Goal: Check status: Check status

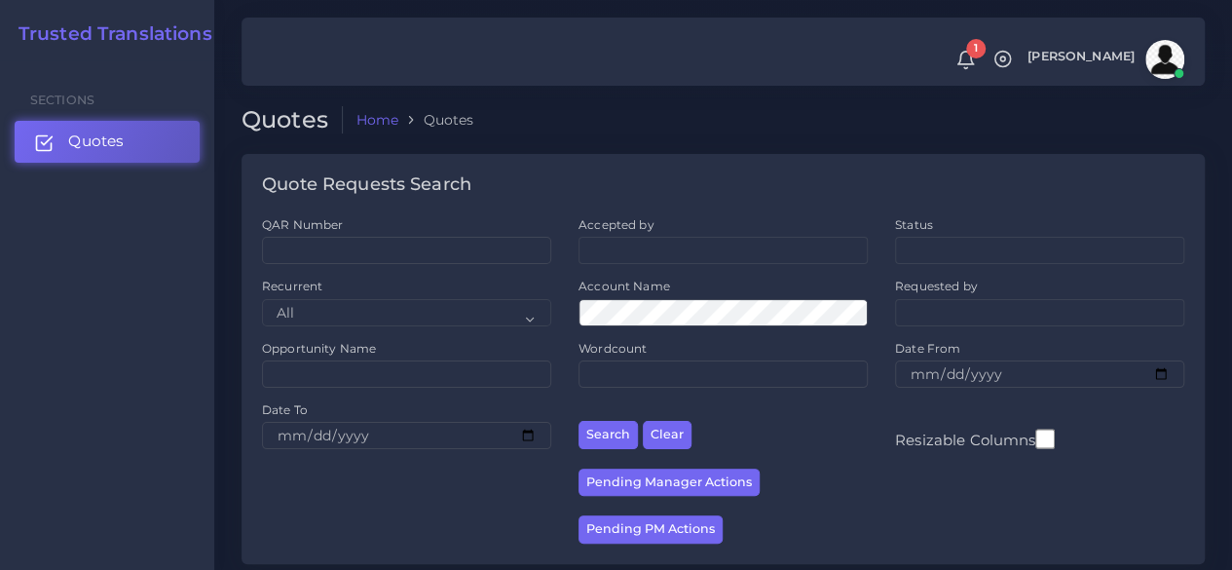
click at [138, 139] on link "Quotes" at bounding box center [107, 141] width 185 height 41
click at [322, 252] on input "QAR Number" at bounding box center [406, 250] width 289 height 27
paste input "QAR125227"
type input "QAR125227"
click at [578, 421] on button "Search" at bounding box center [607, 435] width 59 height 28
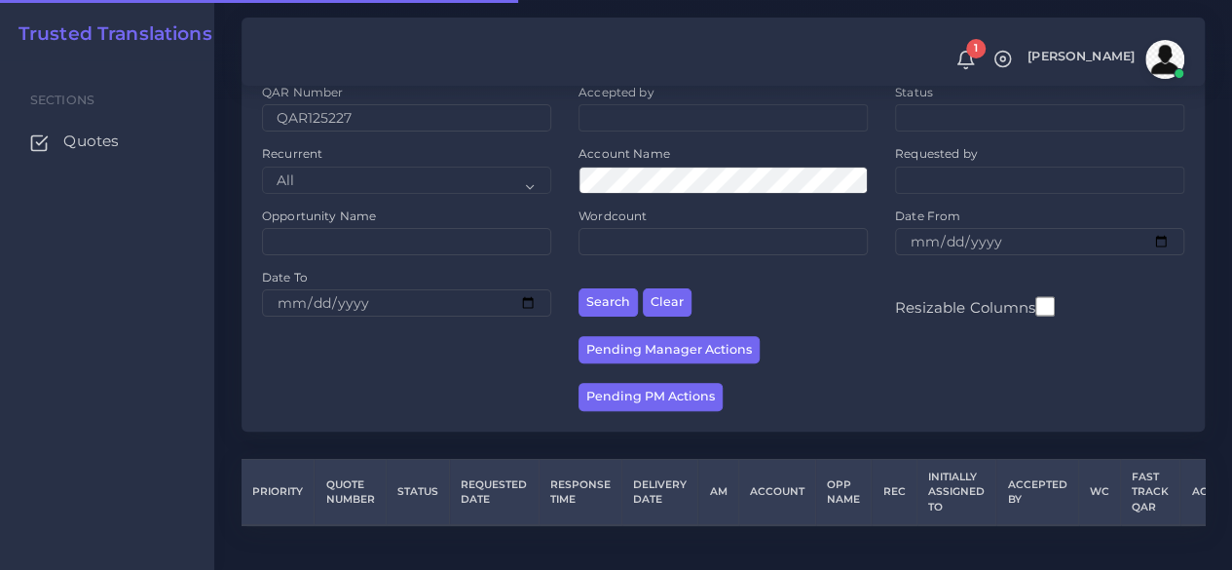
scroll to position [175, 0]
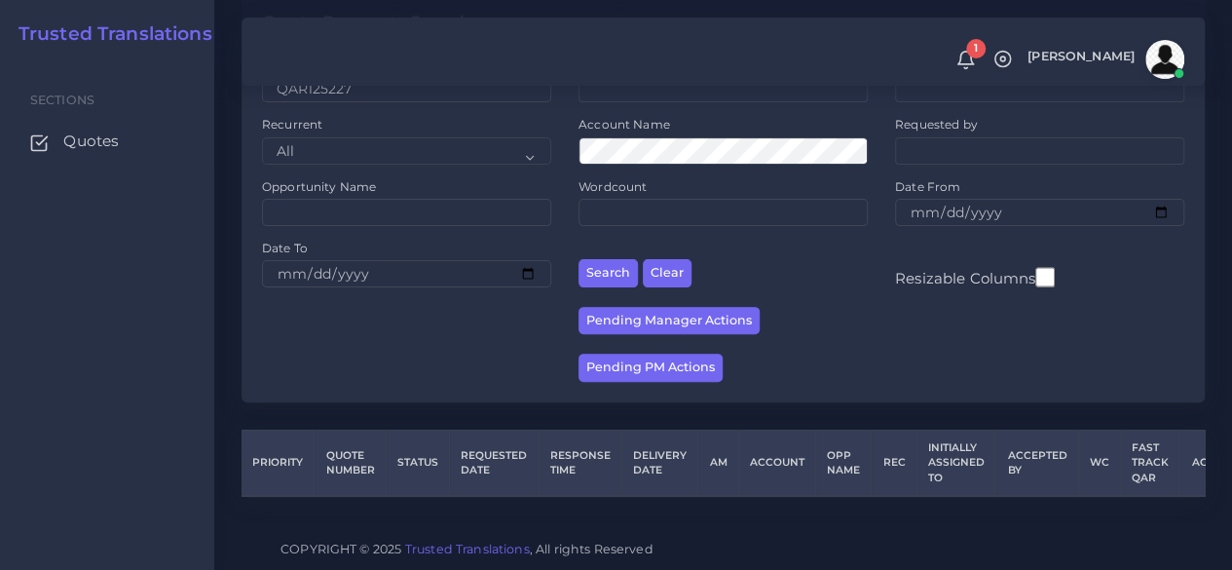
click at [191, 283] on div "Sections Quotes" at bounding box center [107, 314] width 214 height 509
